Goal: Book appointment/travel/reservation

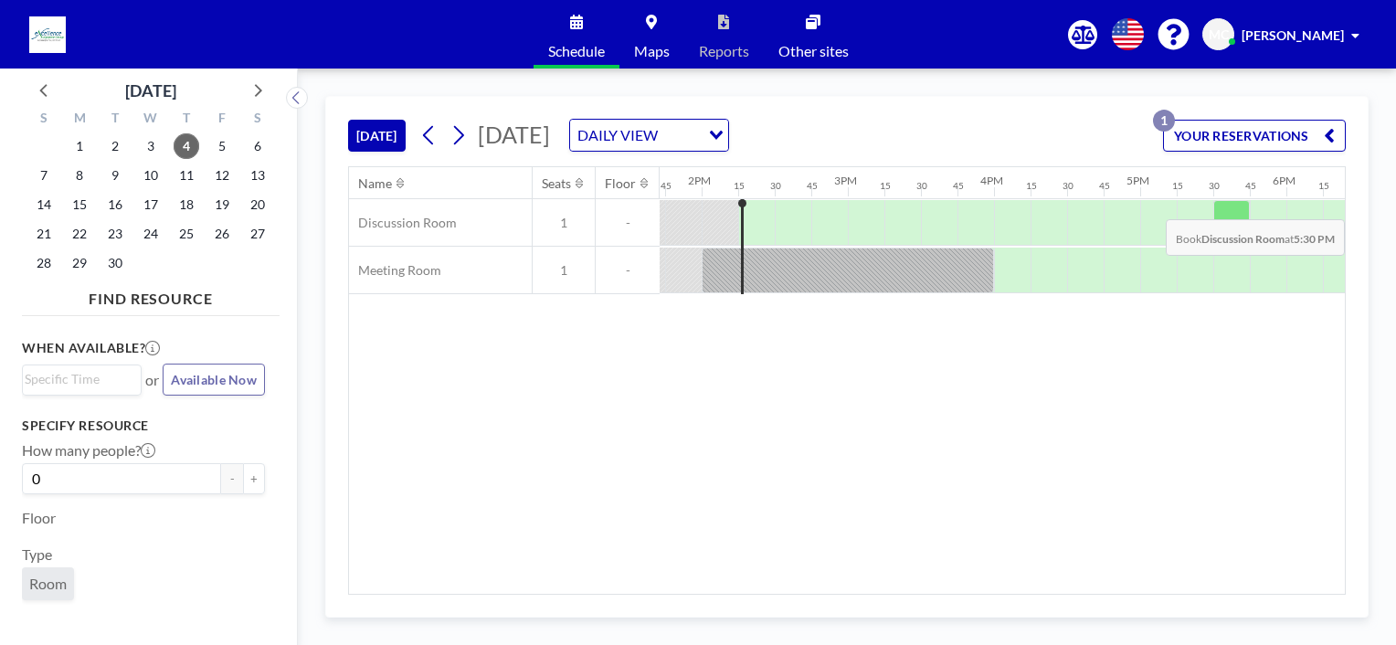
scroll to position [0, 2047]
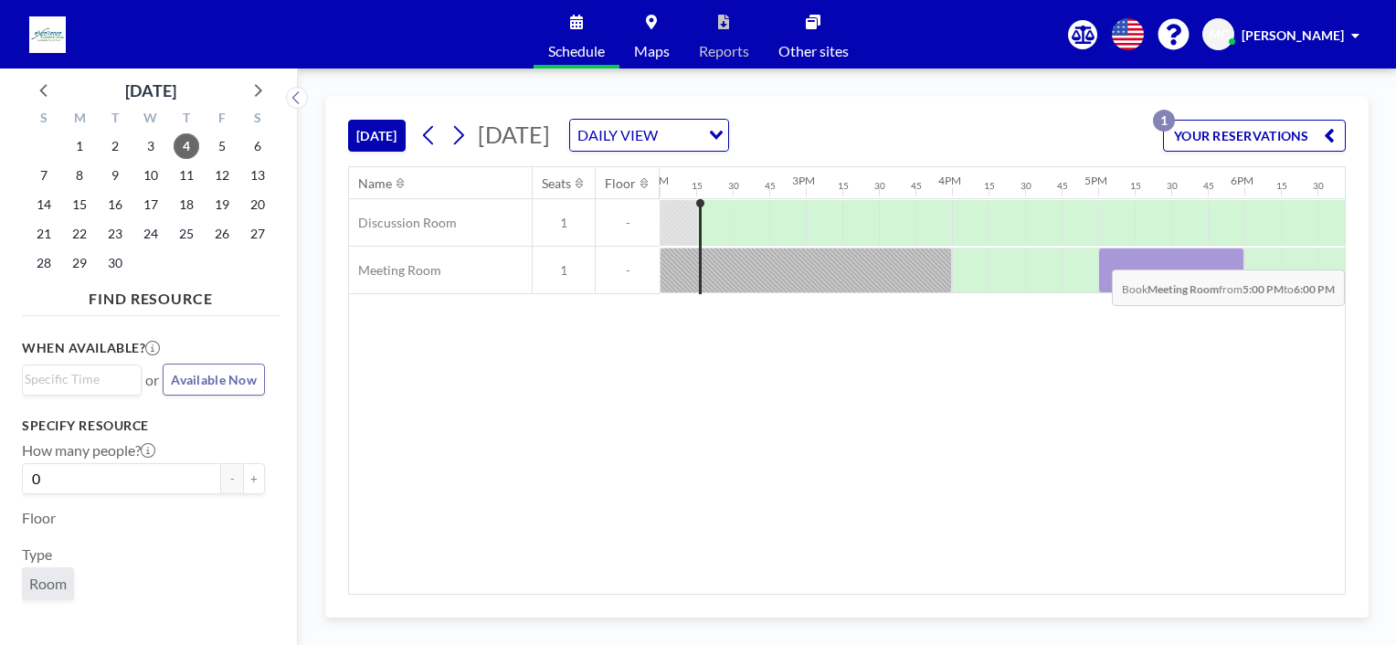
drag, startPoint x: 1114, startPoint y: 270, endPoint x: 1221, endPoint y: 255, distance: 107.9
click at [1221, 255] on div at bounding box center [1171, 271] width 146 height 46
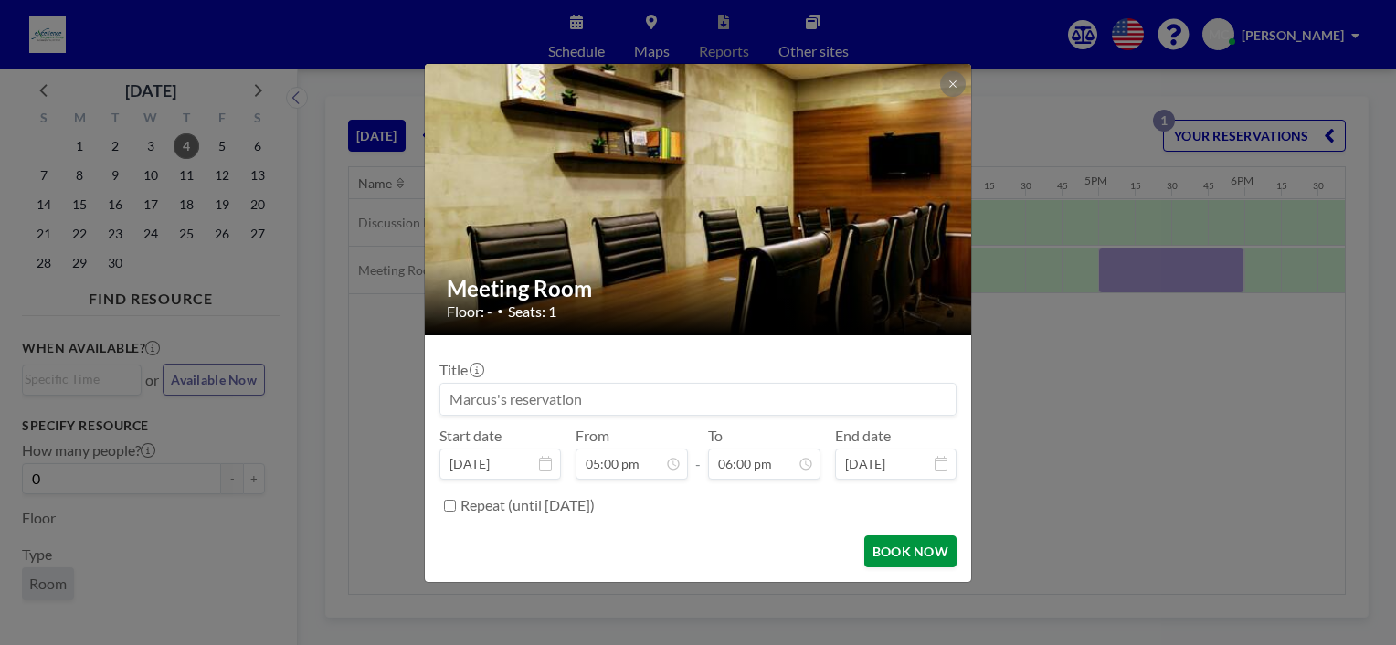
click at [926, 553] on button "BOOK NOW" at bounding box center [910, 551] width 92 height 32
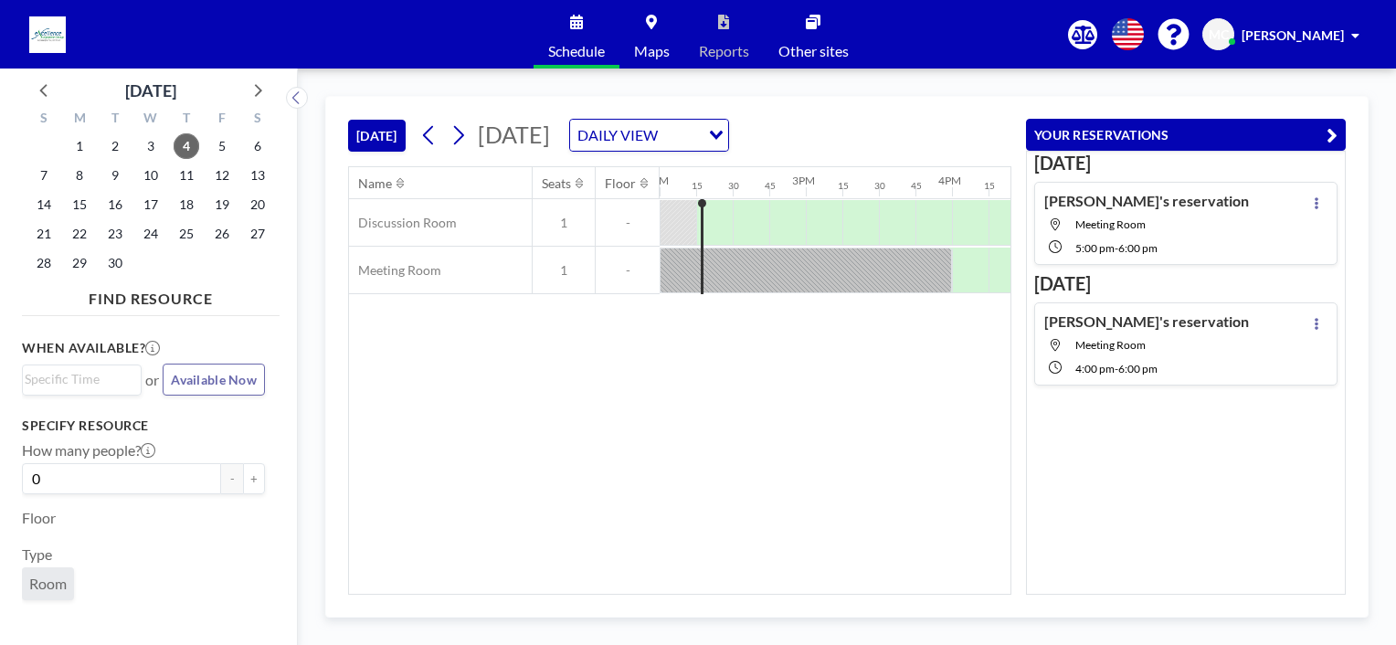
click at [863, 389] on div "Name Seats Floor 12AM 15 30 45 1AM 15 30 45 2AM 15 30 45 3AM 15 30 45 4AM 15 30…" at bounding box center [680, 380] width 662 height 427
click at [897, 386] on div "Name Seats Floor 12AM 15 30 45 1AM 15 30 45 2AM 15 30 45 3AM 15 30 45 4AM 15 30…" at bounding box center [680, 380] width 662 height 427
click at [463, 131] on icon at bounding box center [459, 135] width 10 height 19
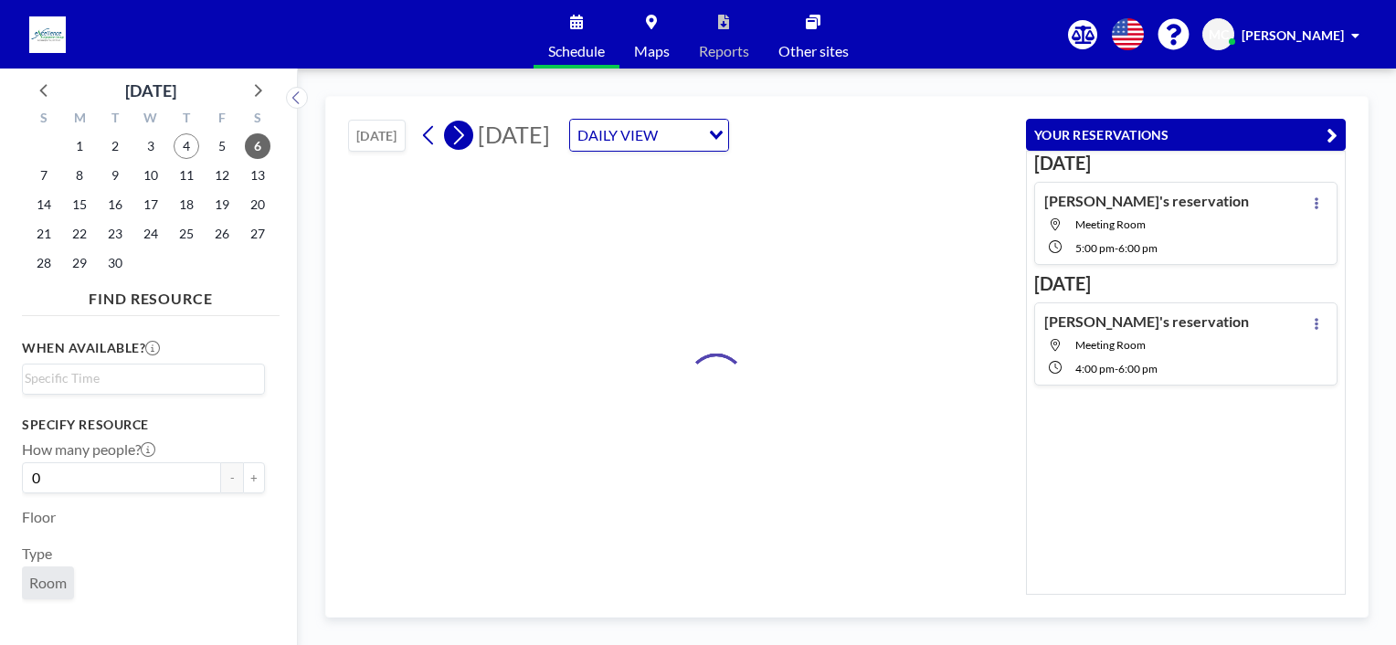
click at [463, 131] on icon at bounding box center [459, 135] width 10 height 19
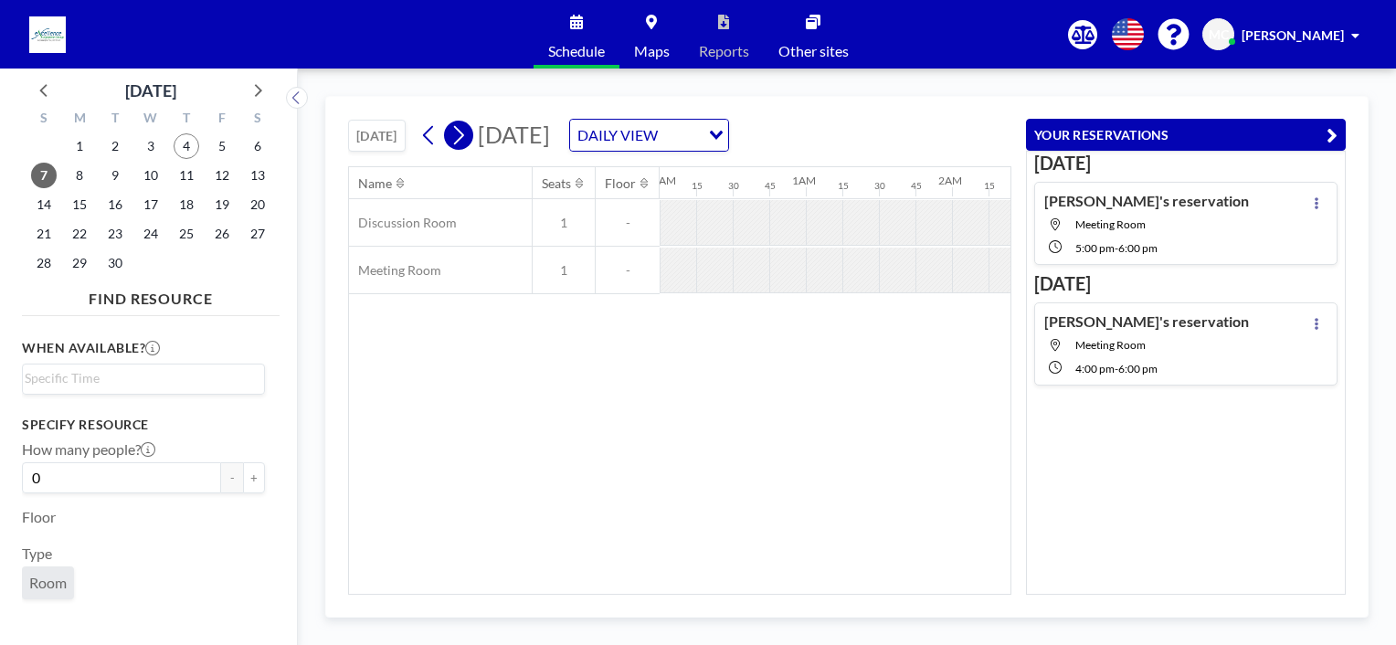
scroll to position [0, 0]
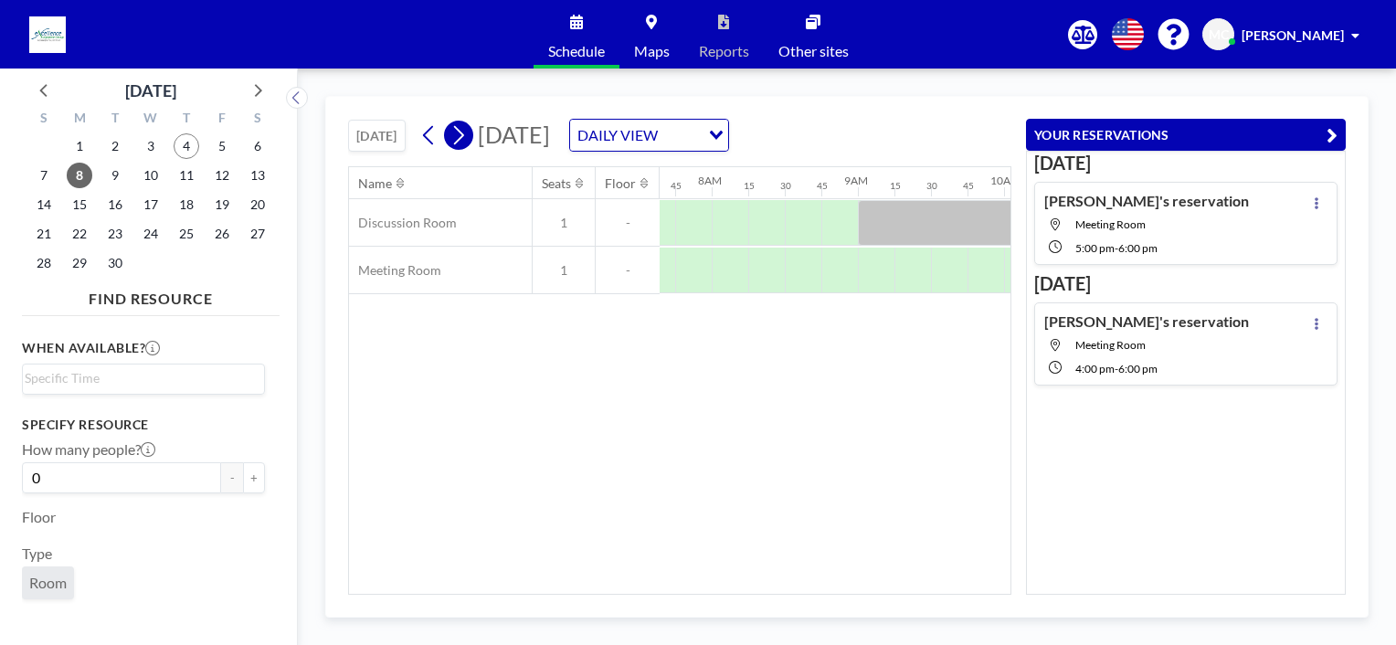
click at [463, 131] on icon at bounding box center [459, 135] width 10 height 19
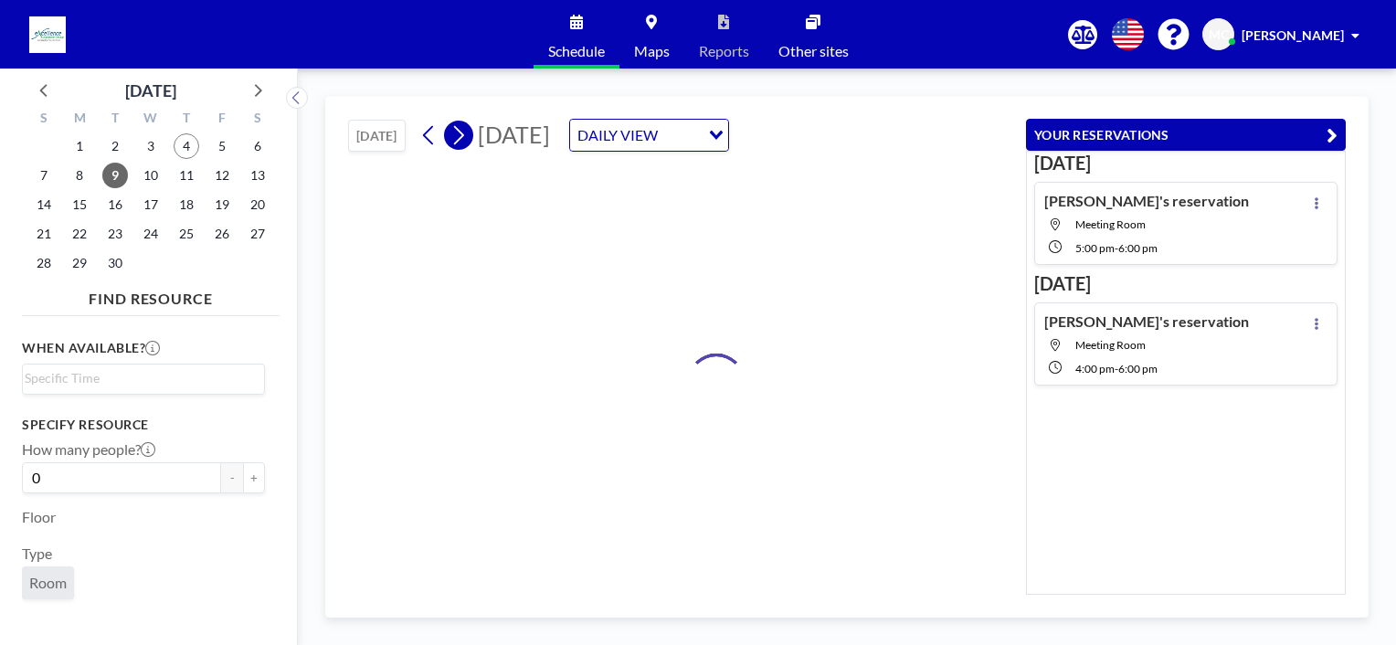
click at [463, 131] on icon at bounding box center [459, 135] width 10 height 19
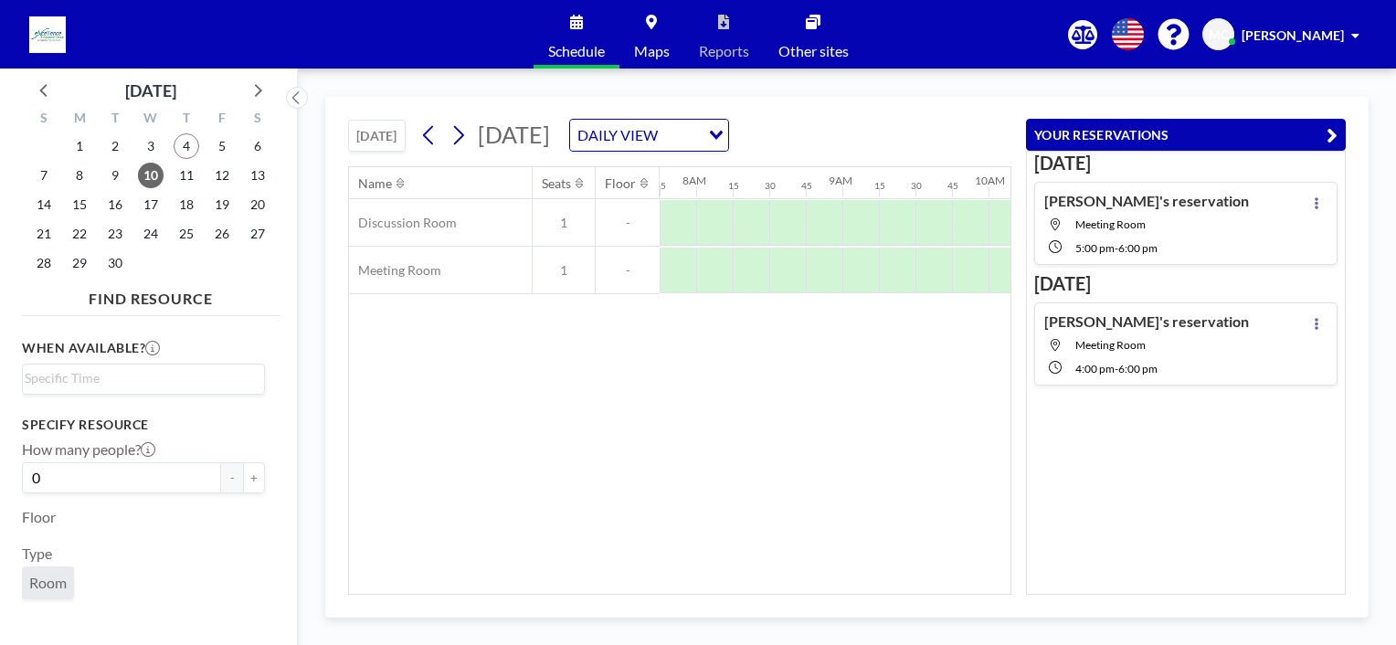
click at [1323, 130] on button "YOUR RESERVATIONS" at bounding box center [1186, 135] width 320 height 32
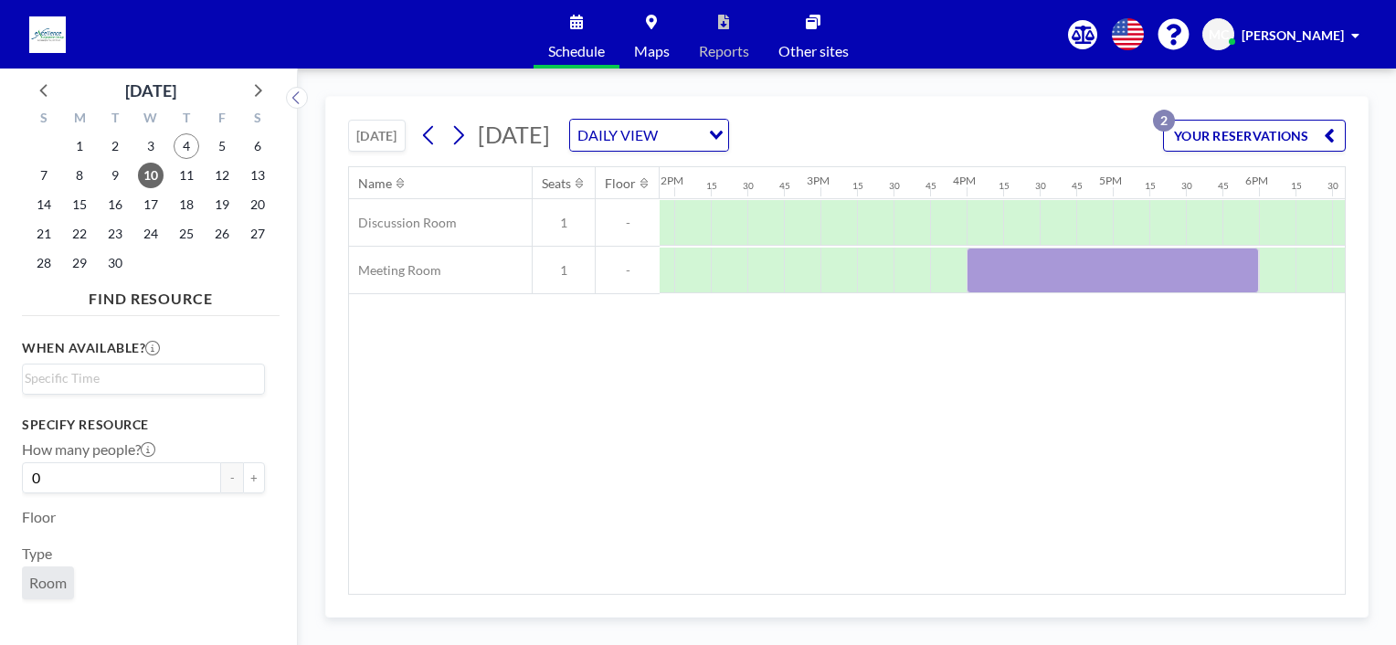
scroll to position [0, 2118]
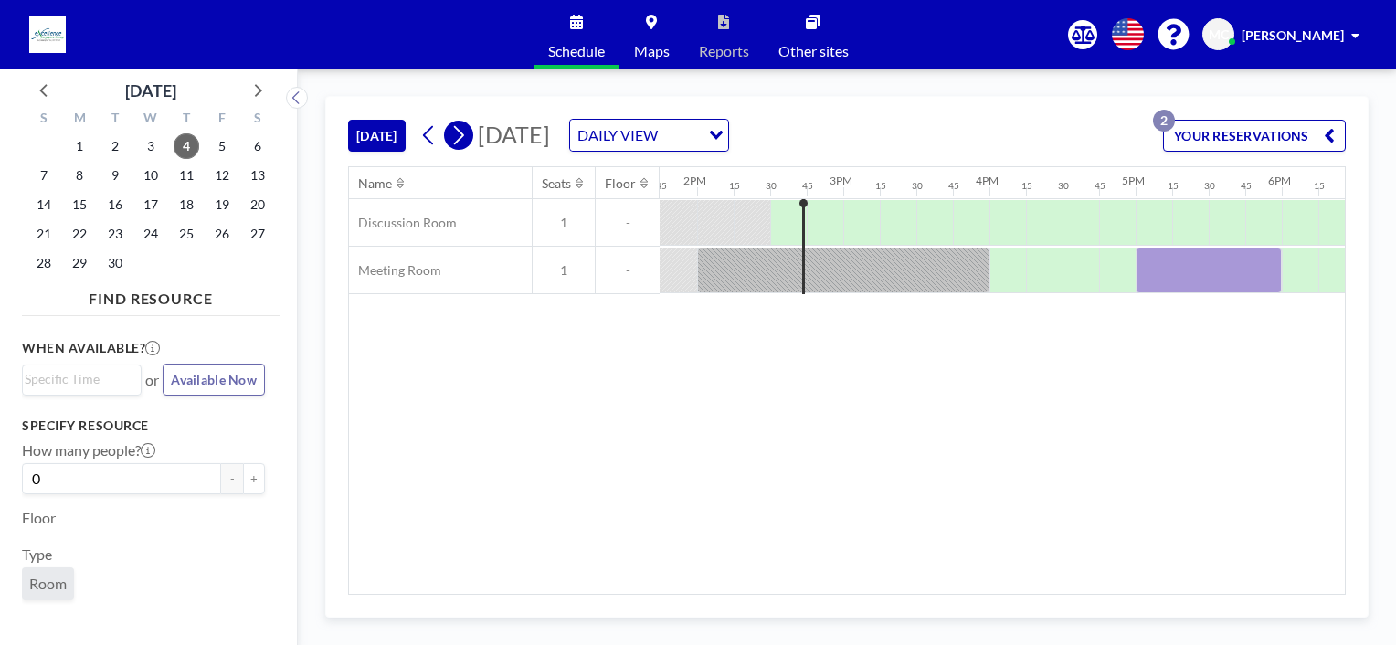
scroll to position [0, 2083]
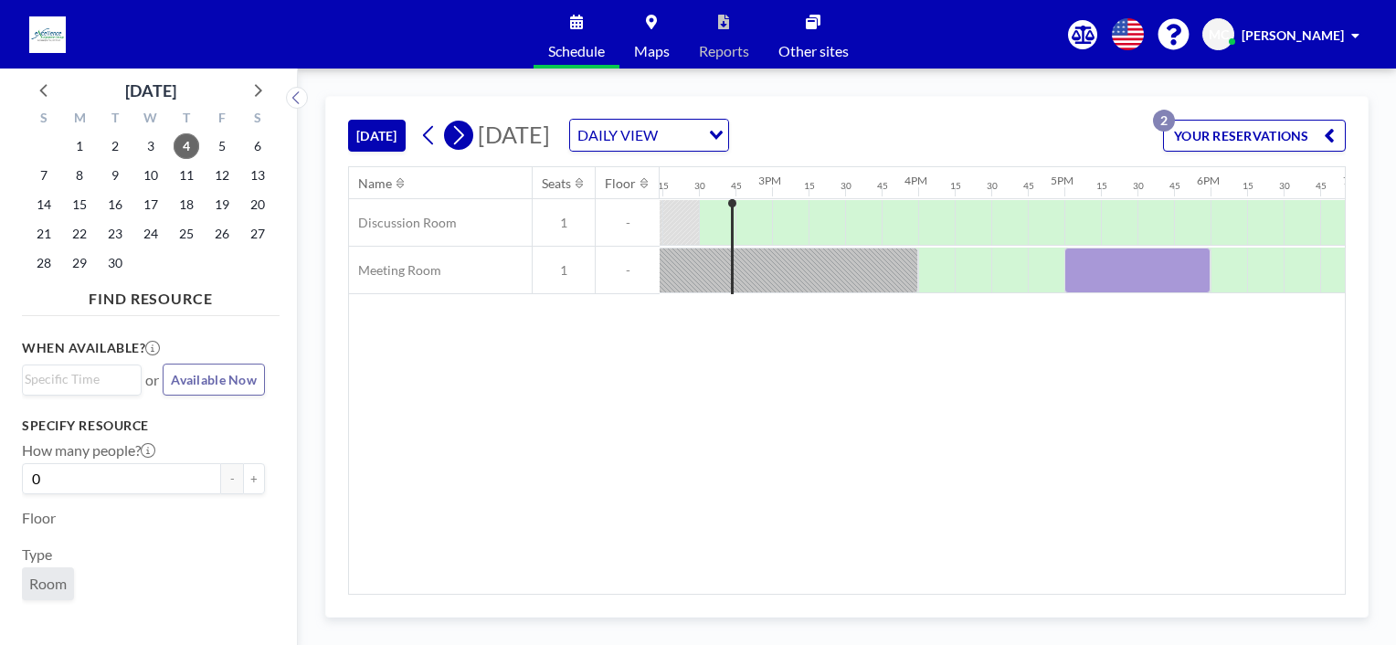
click at [466, 140] on icon at bounding box center [458, 135] width 17 height 27
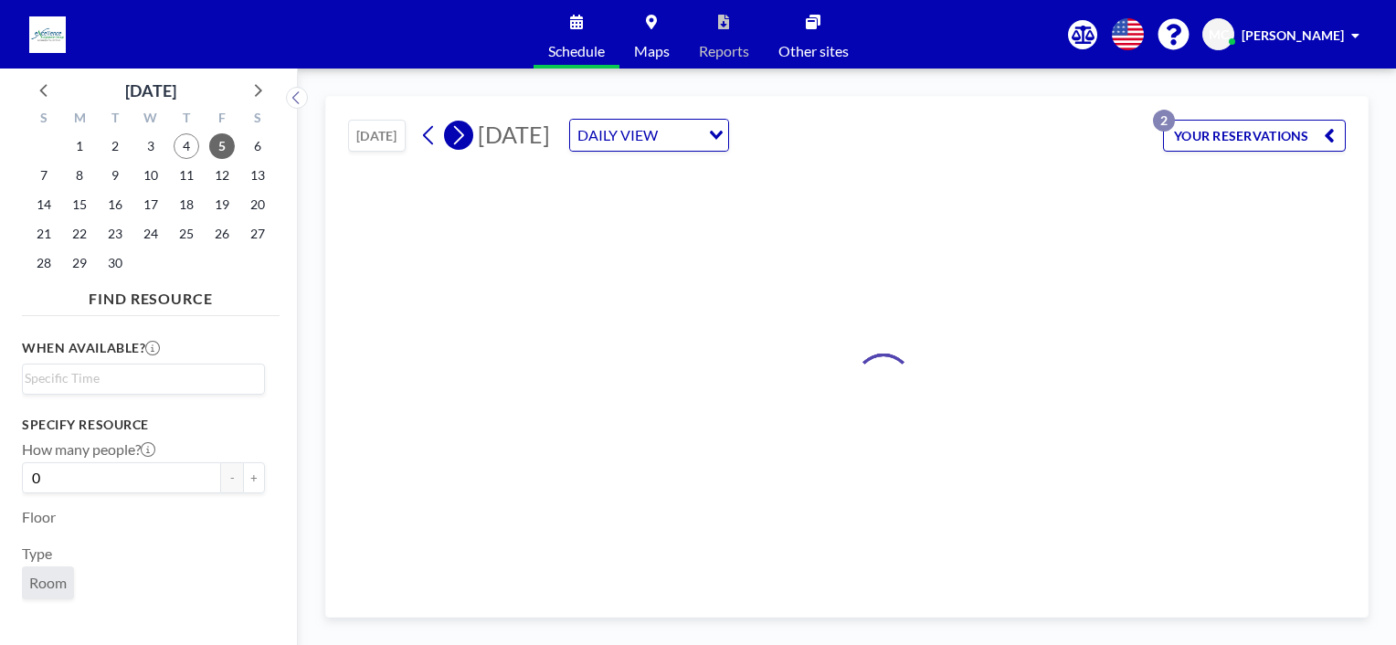
click at [466, 140] on icon at bounding box center [458, 135] width 17 height 27
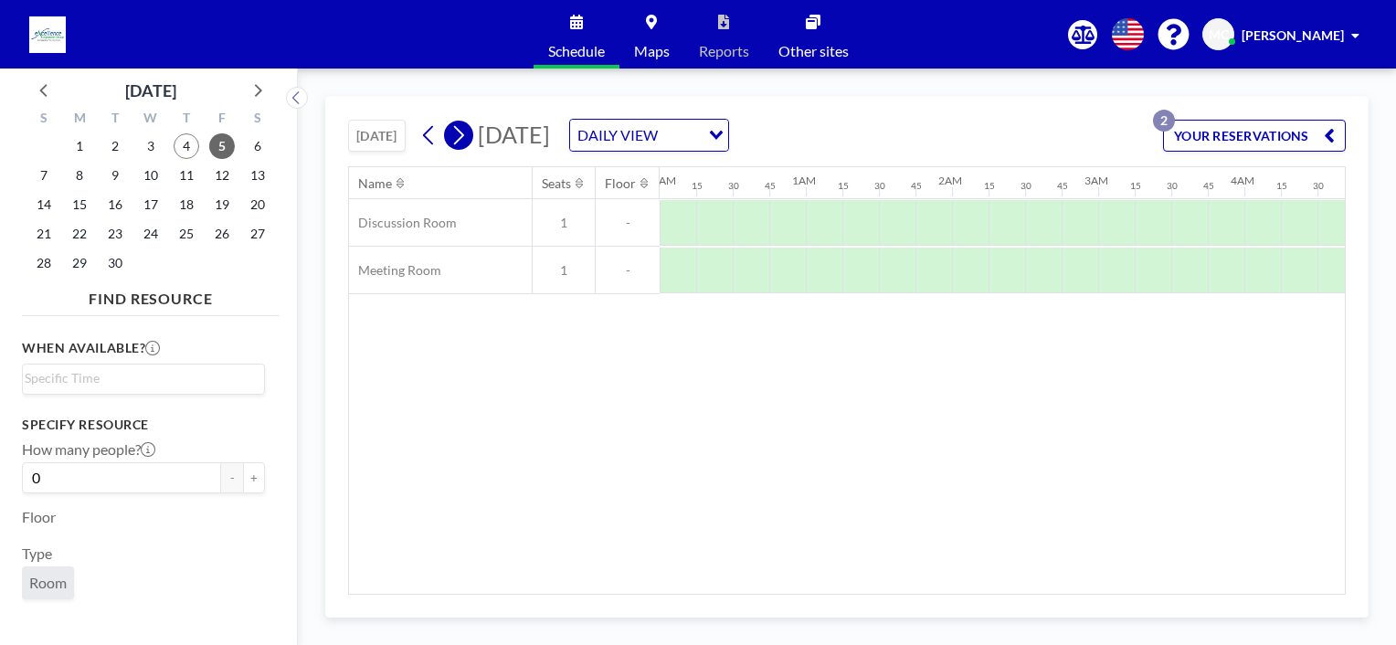
click at [466, 140] on icon at bounding box center [458, 135] width 17 height 27
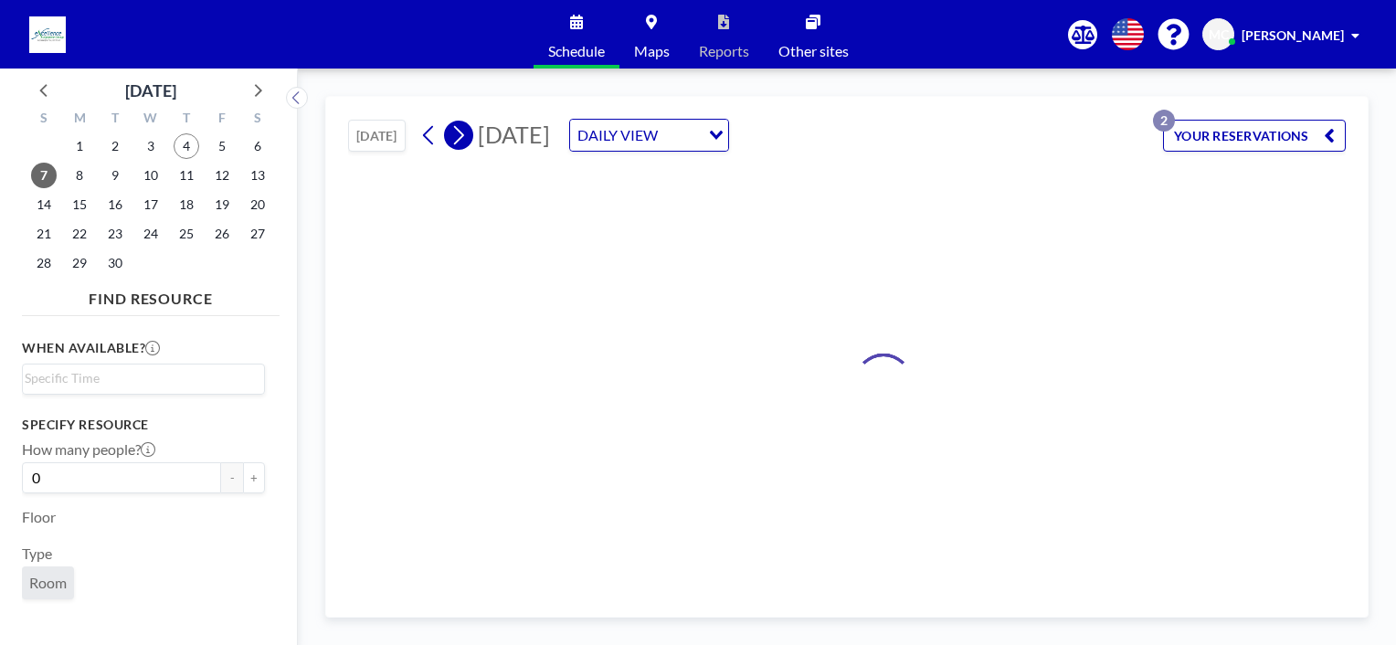
click at [466, 140] on icon at bounding box center [458, 135] width 17 height 27
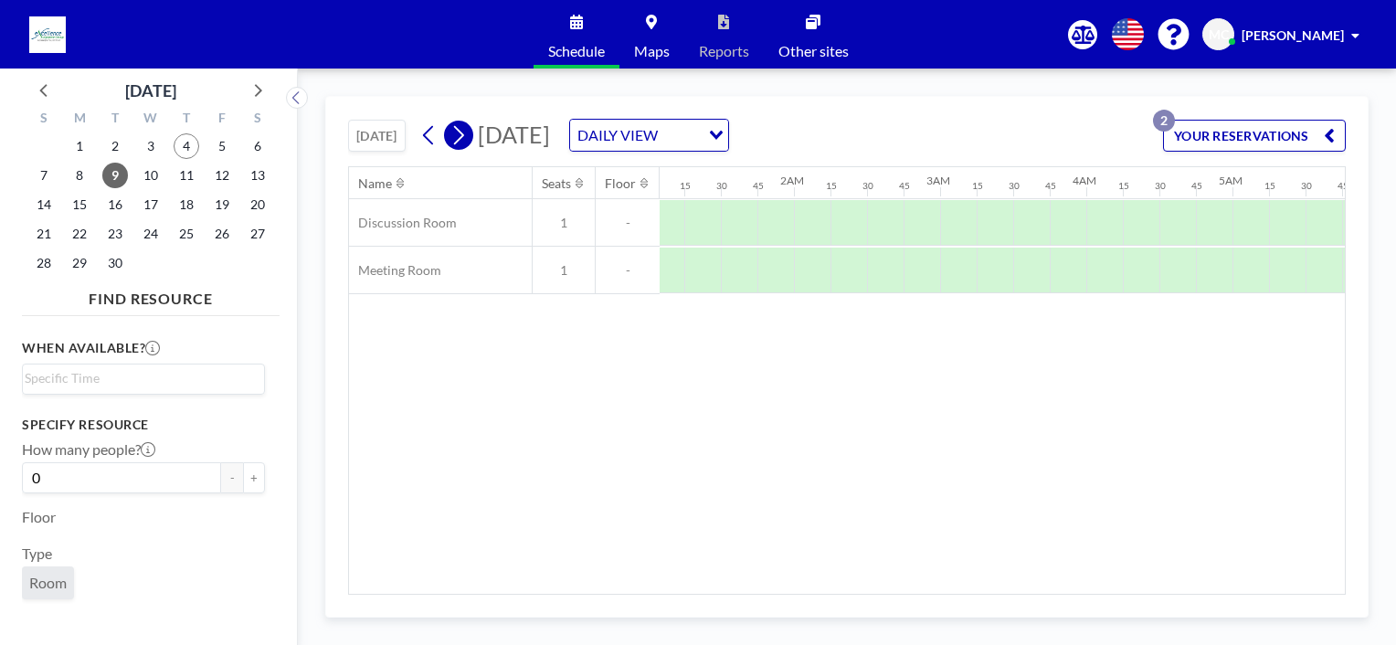
scroll to position [0, 786]
click at [466, 140] on icon at bounding box center [458, 135] width 17 height 27
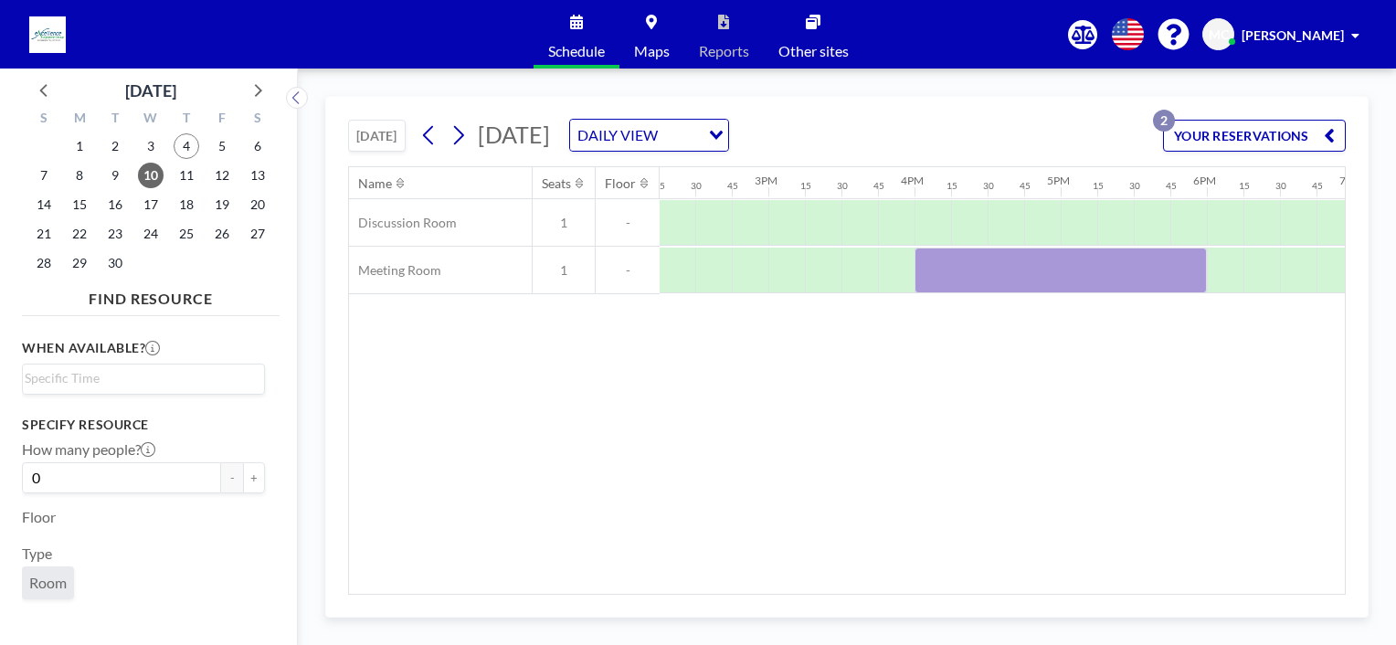
scroll to position [0, 2099]
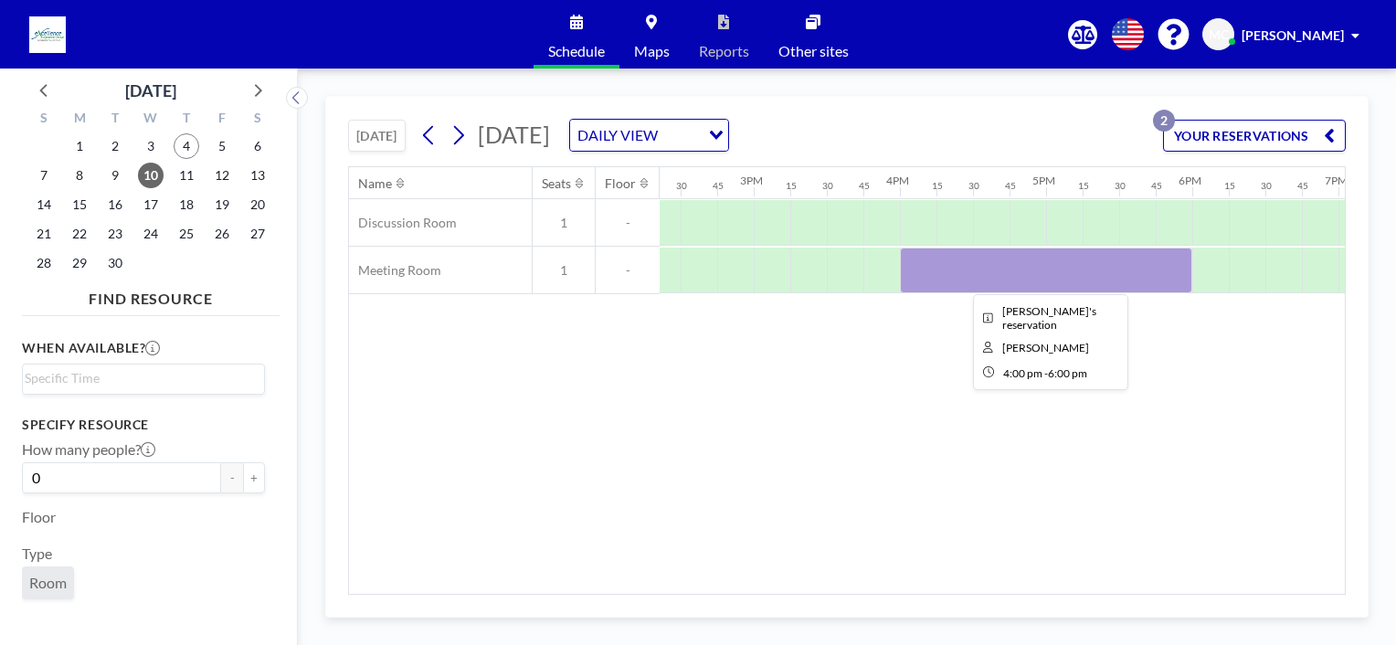
click at [998, 267] on div at bounding box center [1046, 271] width 292 height 46
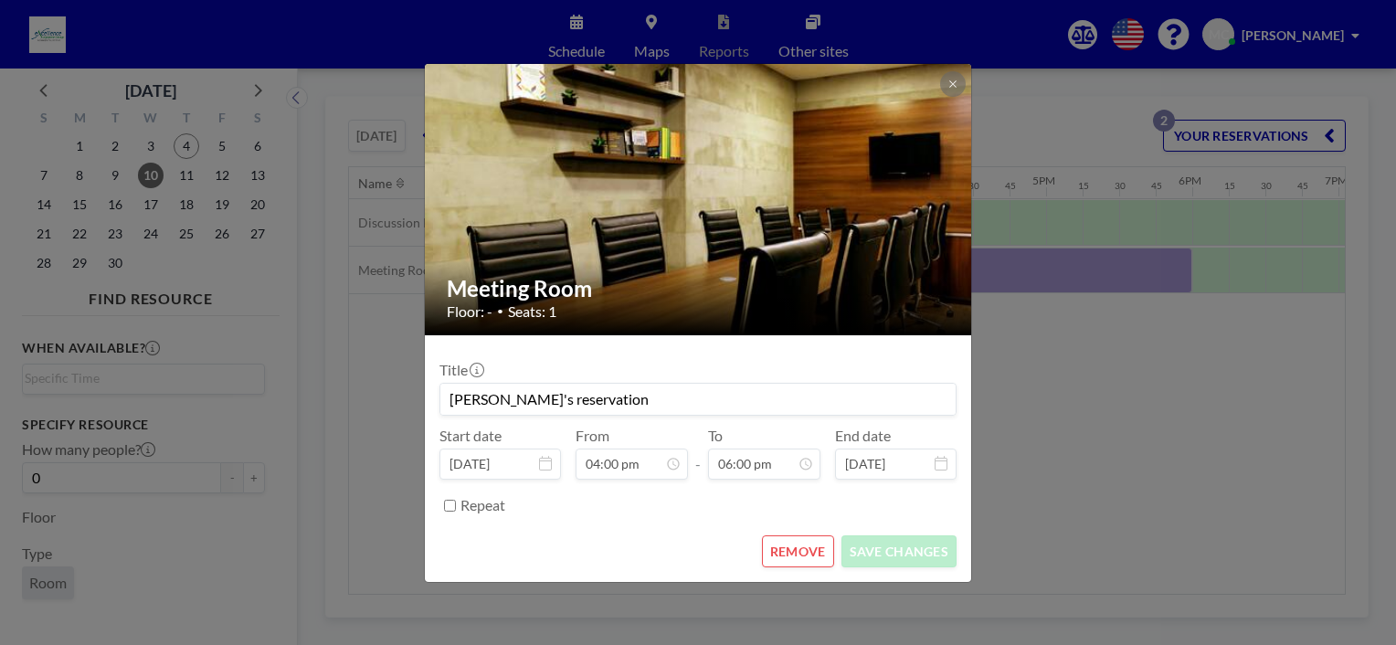
click at [712, 399] on input "[PERSON_NAME]'s reservation" at bounding box center [697, 399] width 515 height 31
type input "Marcus's reservation - SG & MY Team Meet Up"
click at [922, 548] on button "SAVE CHANGES" at bounding box center [899, 551] width 115 height 32
